Goal: Task Accomplishment & Management: Manage account settings

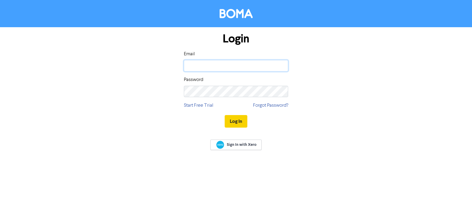
type input "[PERSON_NAME][EMAIL_ADDRESS][DOMAIN_NAME]"
click at [235, 121] on button "Log In" at bounding box center [236, 121] width 23 height 13
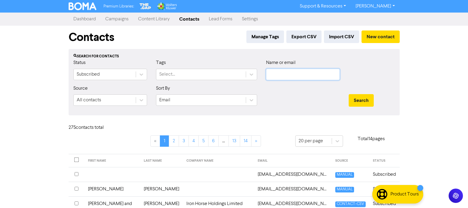
click at [291, 75] on input "text" at bounding box center [303, 74] width 74 height 11
paste input "[EMAIL_ADDRESS][DOMAIN_NAME]"
type input "[EMAIL_ADDRESS][DOMAIN_NAME]"
click at [359, 99] on button "Search" at bounding box center [361, 100] width 25 height 13
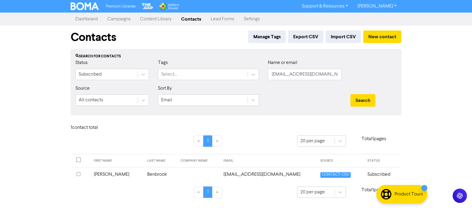
click at [241, 175] on td "[EMAIL_ADDRESS][DOMAIN_NAME]" at bounding box center [268, 174] width 97 height 15
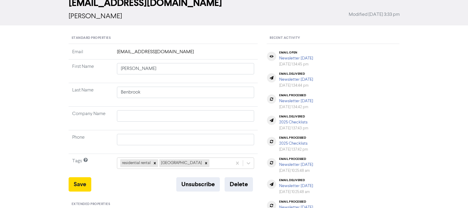
scroll to position [60, 0]
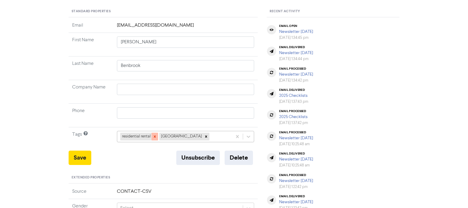
click at [155, 135] on icon at bounding box center [155, 136] width 4 height 4
click at [165, 135] on icon at bounding box center [167, 136] width 4 height 4
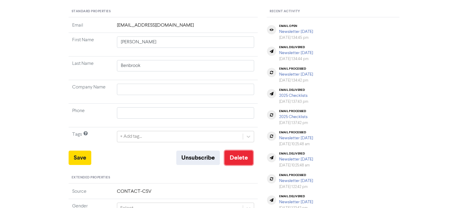
click at [240, 157] on button "Delete" at bounding box center [239, 157] width 28 height 14
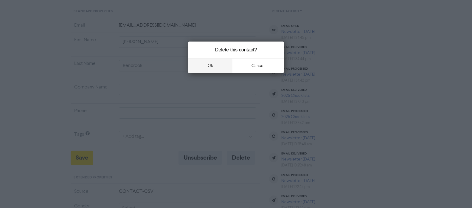
click at [210, 64] on button "ok" at bounding box center [210, 65] width 44 height 15
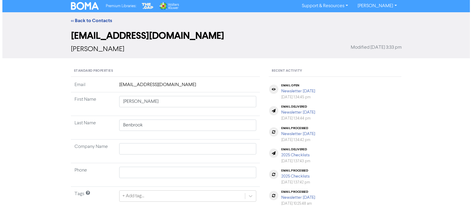
scroll to position [0, 0]
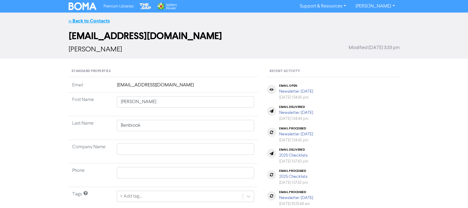
click at [100, 20] on link "<< Back to Contacts" at bounding box center [89, 21] width 41 height 6
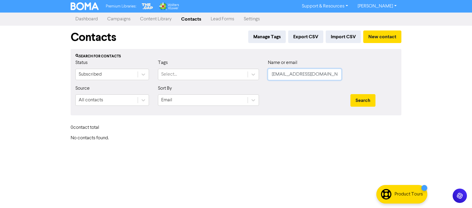
drag, startPoint x: 334, startPoint y: 76, endPoint x: 263, endPoint y: 80, distance: 71.1
click at [263, 80] on div "Status Subscribed Tags Select... Name or email [EMAIL_ADDRESS][DOMAIN_NAME]" at bounding box center [236, 72] width 330 height 26
type input "benbrook"
click at [361, 101] on button "Search" at bounding box center [363, 100] width 25 height 13
click at [251, 141] on div "Premium Libraries: Support & Resources Video Tutorials FAQ & Guides Marketing E…" at bounding box center [236, 104] width 472 height 208
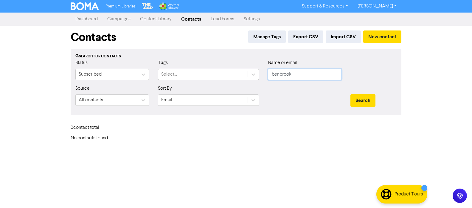
drag, startPoint x: 307, startPoint y: 70, endPoint x: 239, endPoint y: 74, distance: 68.1
click at [239, 74] on div "Status Subscribed Tags Select... Name or email benbrook" at bounding box center [236, 72] width 330 height 26
